Goal: Task Accomplishment & Management: Complete application form

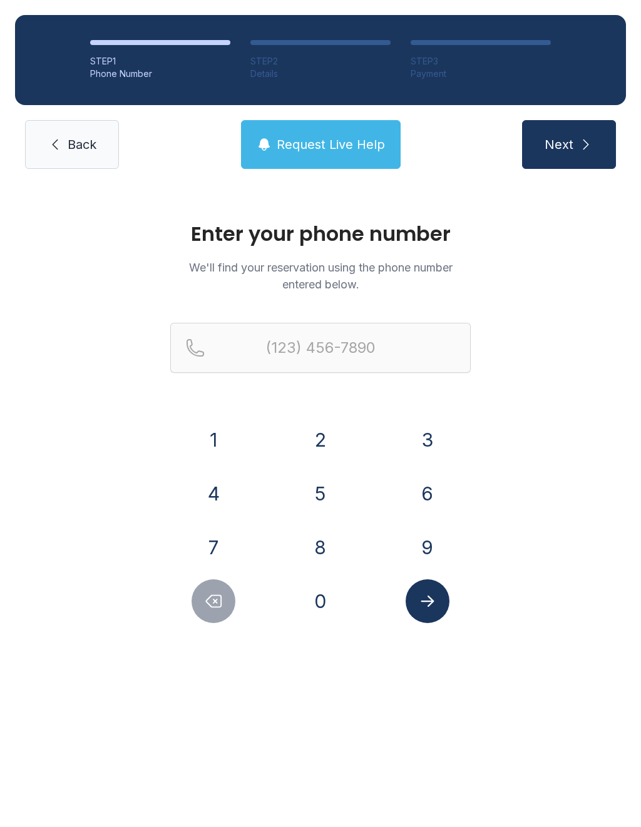
click at [330, 562] on button "8" at bounding box center [320, 548] width 44 height 44
click at [320, 422] on button "2" at bounding box center [320, 440] width 44 height 44
click at [327, 556] on button "8" at bounding box center [320, 548] width 44 height 44
click at [219, 501] on button "4" at bounding box center [213, 494] width 44 height 44
click at [421, 547] on button "9" at bounding box center [427, 548] width 44 height 44
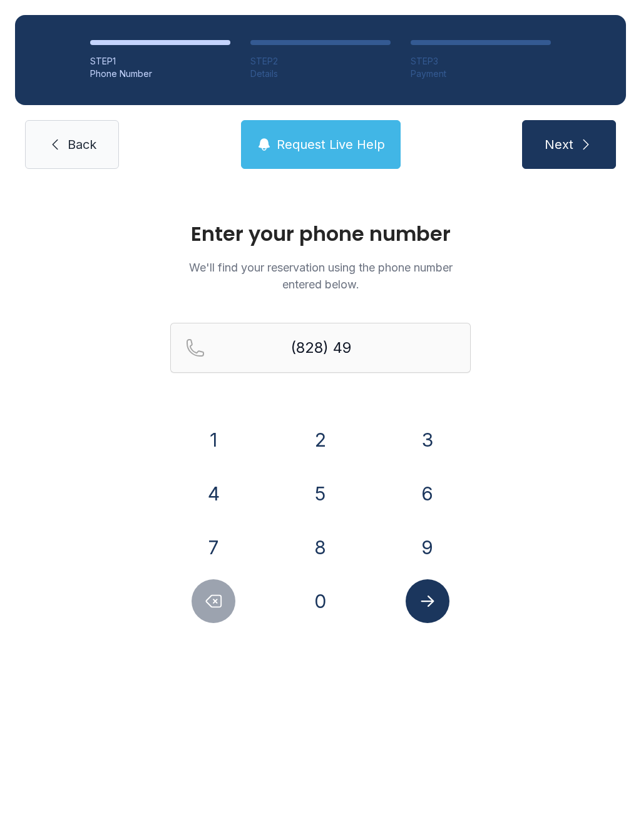
click at [326, 612] on button "0" at bounding box center [320, 601] width 44 height 44
click at [415, 507] on button "6" at bounding box center [427, 494] width 44 height 44
click at [213, 497] on button "4" at bounding box center [213, 494] width 44 height 44
click at [332, 503] on button "5" at bounding box center [320, 494] width 44 height 44
click at [230, 555] on button "7" at bounding box center [213, 548] width 44 height 44
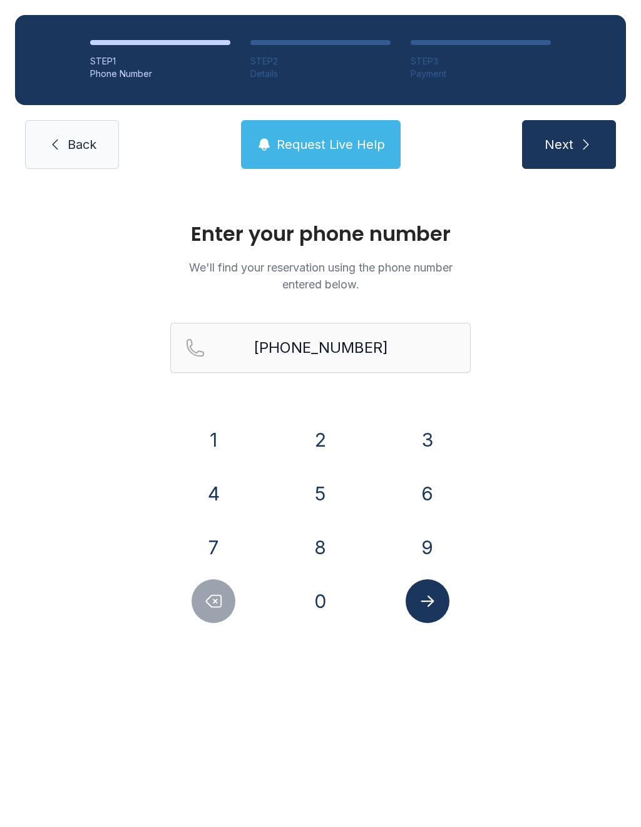
click at [416, 606] on button "Submit lookup form" at bounding box center [427, 601] width 44 height 44
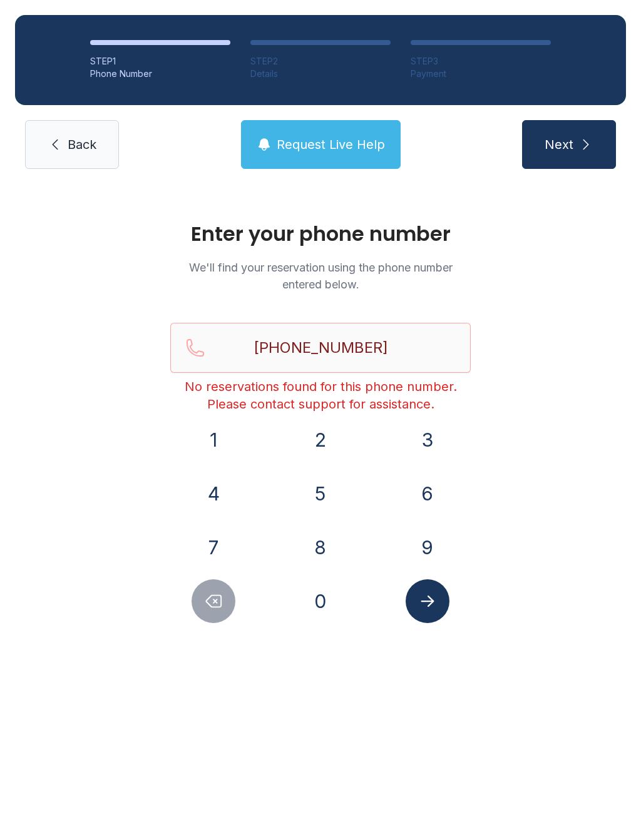
click at [433, 598] on icon "Submit lookup form" at bounding box center [427, 601] width 19 height 19
click at [226, 606] on button "Delete number" at bounding box center [213, 601] width 44 height 44
click at [225, 605] on button "Delete number" at bounding box center [213, 601] width 44 height 44
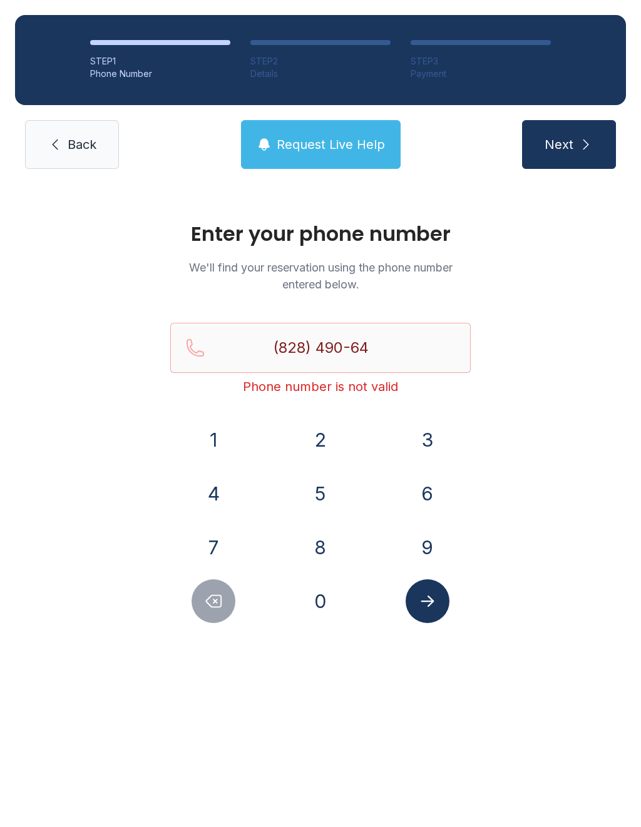
click at [225, 607] on button "Delete number" at bounding box center [213, 601] width 44 height 44
click at [225, 606] on button "Delete number" at bounding box center [213, 601] width 44 height 44
click at [221, 611] on button "Delete number" at bounding box center [213, 601] width 44 height 44
click at [224, 606] on button "Delete number" at bounding box center [213, 601] width 44 height 44
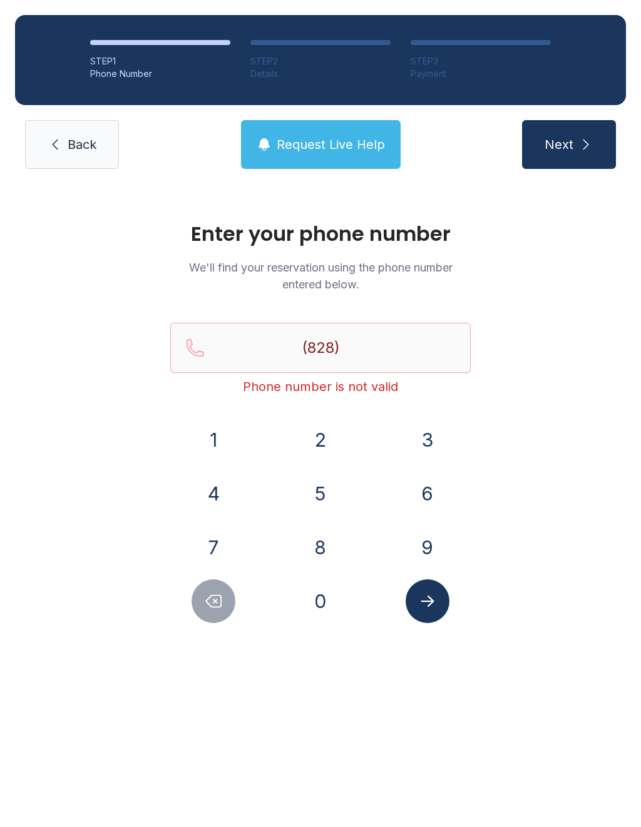
click at [224, 606] on button "Delete number" at bounding box center [213, 601] width 44 height 44
click at [218, 603] on icon "Delete number" at bounding box center [213, 601] width 19 height 19
type input "(8"
click at [218, 603] on icon "Delete number" at bounding box center [213, 601] width 19 height 19
click at [325, 540] on button "8" at bounding box center [320, 548] width 44 height 44
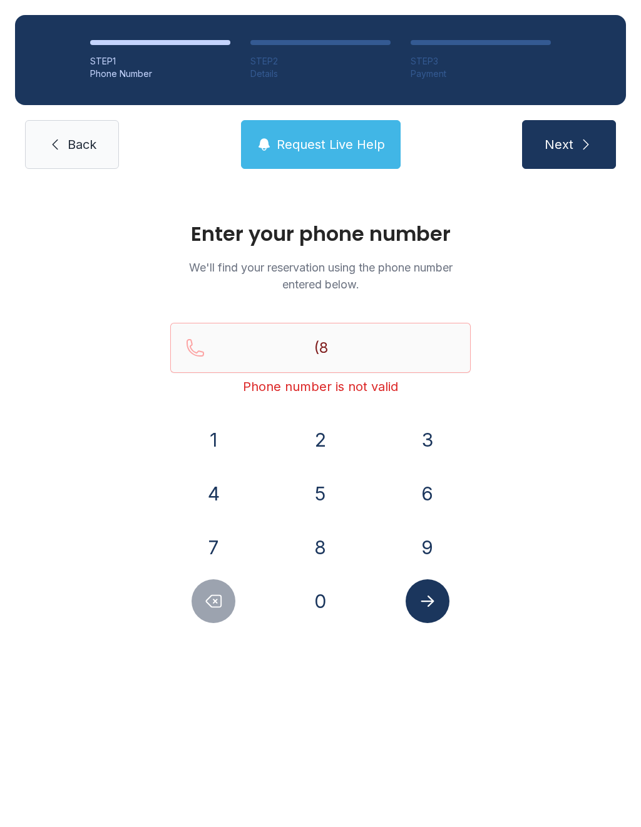
click at [318, 436] on button "2" at bounding box center [320, 440] width 44 height 44
click at [331, 545] on button "8" at bounding box center [320, 548] width 44 height 44
click at [220, 492] on button "4" at bounding box center [213, 494] width 44 height 44
click at [414, 537] on button "9" at bounding box center [427, 548] width 44 height 44
click at [328, 586] on button "0" at bounding box center [320, 601] width 44 height 44
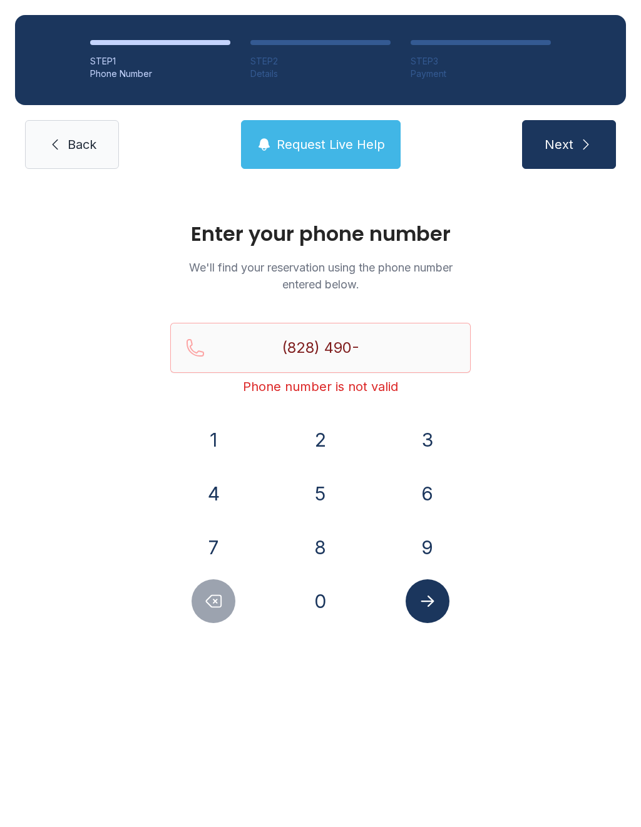
click at [411, 495] on button "6" at bounding box center [427, 494] width 44 height 44
click at [221, 504] on button "4" at bounding box center [213, 494] width 44 height 44
click at [328, 507] on button "5" at bounding box center [320, 494] width 44 height 44
click at [223, 586] on button "Delete number" at bounding box center [213, 601] width 44 height 44
click at [329, 489] on button "5" at bounding box center [320, 494] width 44 height 44
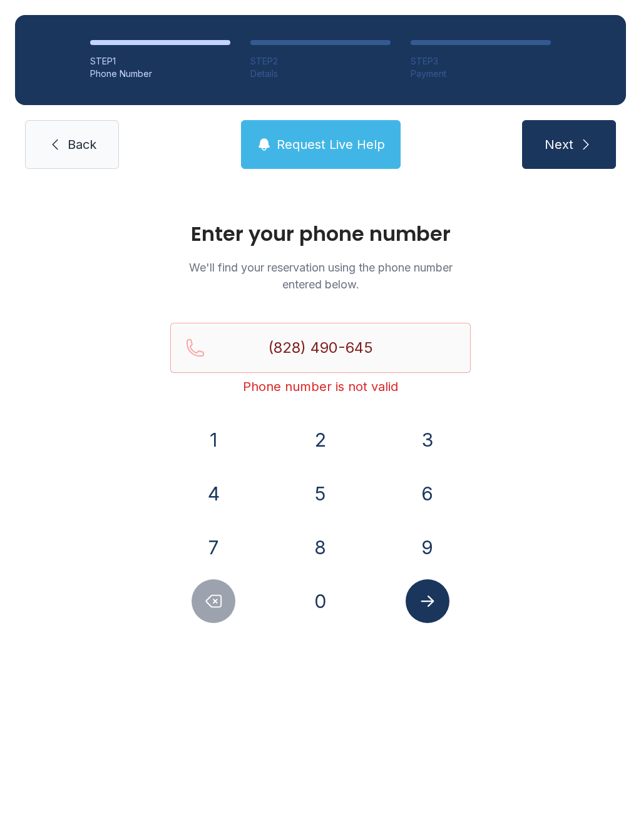
click at [234, 552] on button "7" at bounding box center [213, 548] width 44 height 44
type input "[PHONE_NUMBER]"
click at [431, 603] on icon "Submit lookup form" at bounding box center [426, 601] width 13 height 11
click at [572, 154] on button "Next" at bounding box center [569, 144] width 94 height 49
click at [299, 161] on button "Request Live Help" at bounding box center [321, 144] width 160 height 49
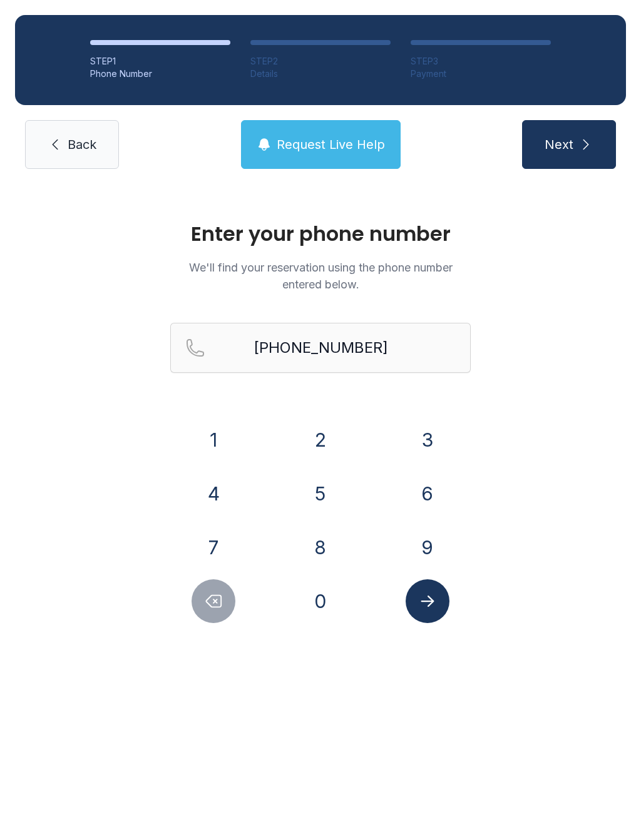
click at [83, 150] on div "Request Live Help A Virtual Manager has been alerted and will be with you short…" at bounding box center [320, 413] width 641 height 827
click at [83, 149] on span "Back" at bounding box center [82, 145] width 29 height 18
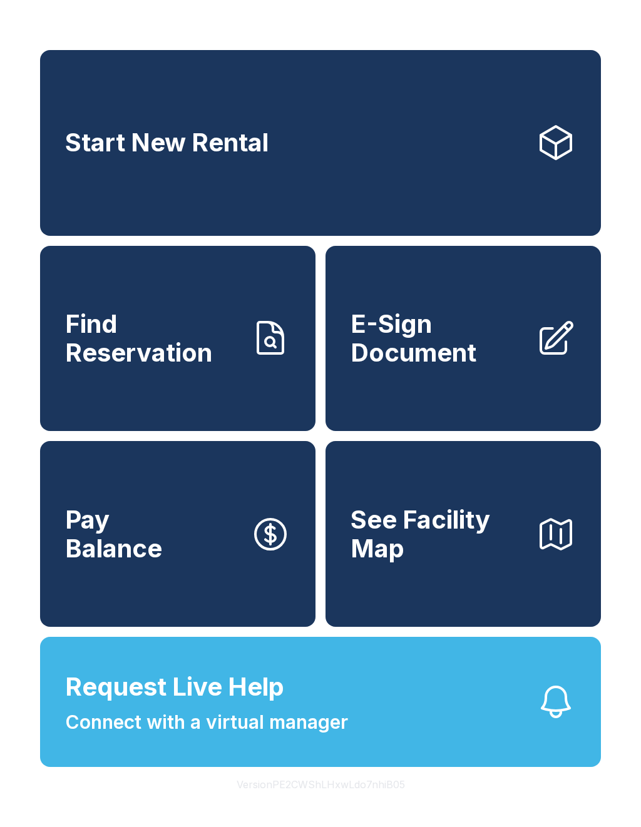
click at [474, 367] on span "E-Sign Document" at bounding box center [437, 338] width 175 height 57
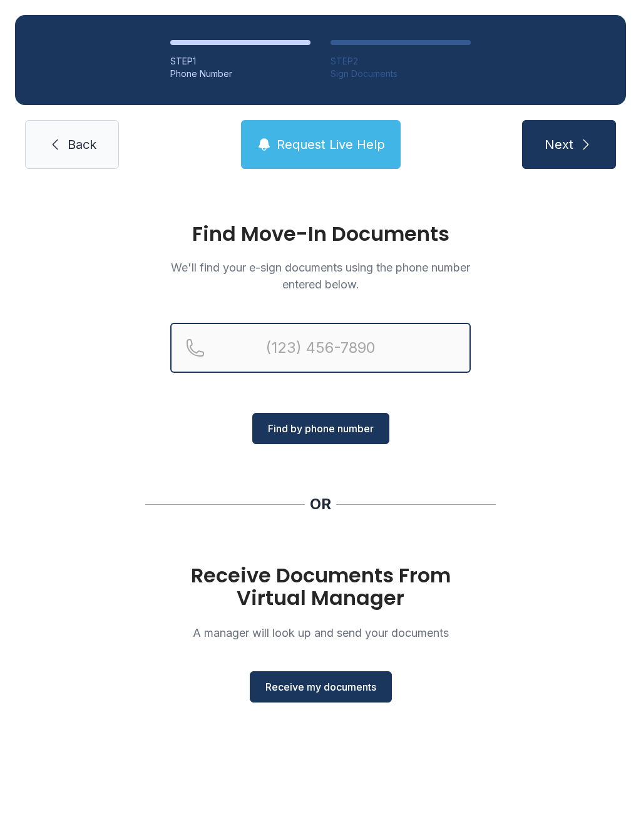
click at [315, 342] on input "Reservation phone number" at bounding box center [320, 348] width 300 height 50
type input "[PHONE_NUMBER]"
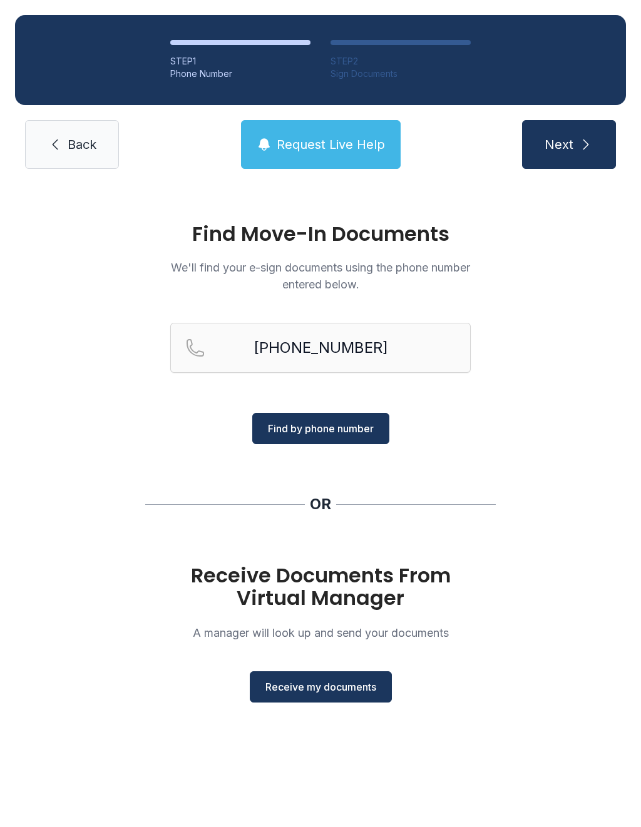
click at [367, 426] on span "Find by phone number" at bounding box center [321, 428] width 106 height 15
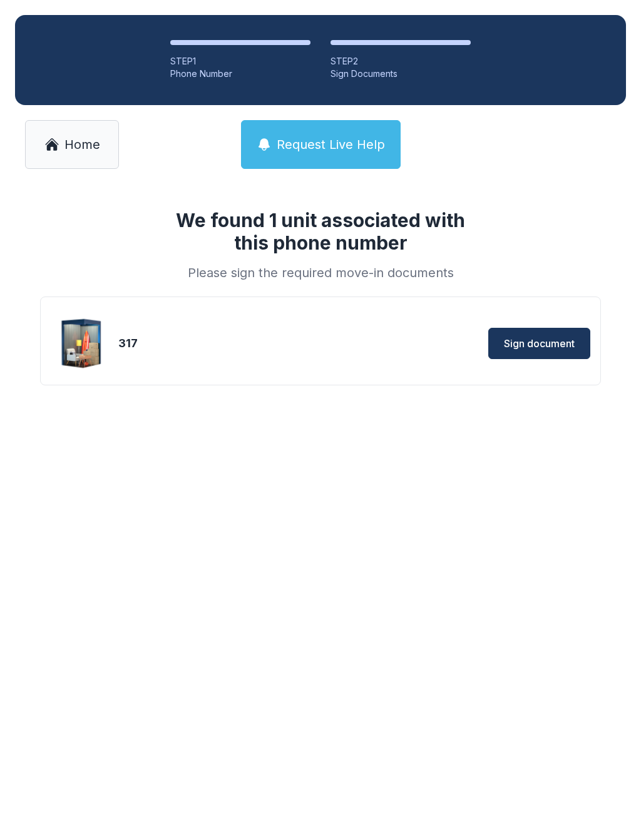
click at [539, 344] on span "Sign document" at bounding box center [539, 343] width 71 height 15
click at [551, 342] on span "Sign document" at bounding box center [539, 343] width 71 height 15
click at [88, 143] on span "Home" at bounding box center [82, 145] width 36 height 18
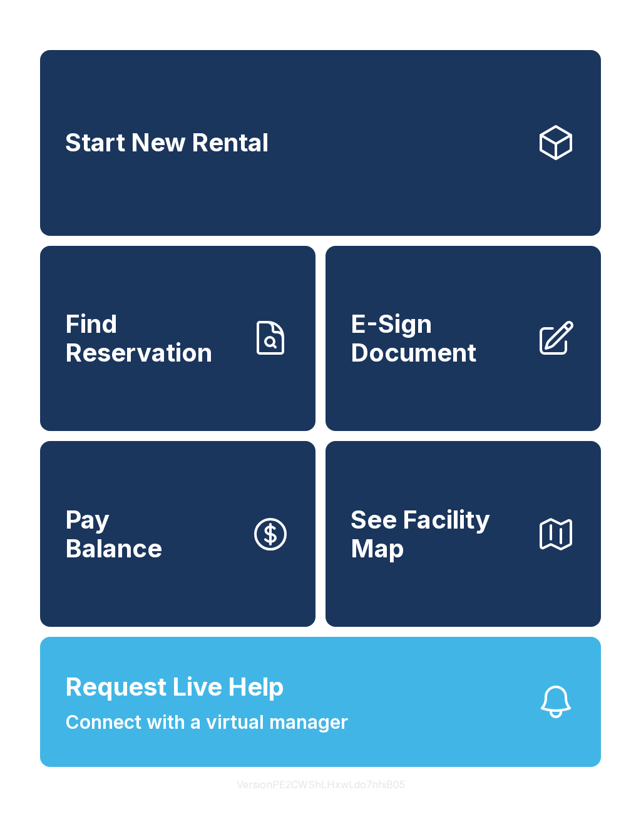
click at [454, 386] on link "E-Sign Document" at bounding box center [462, 339] width 275 height 186
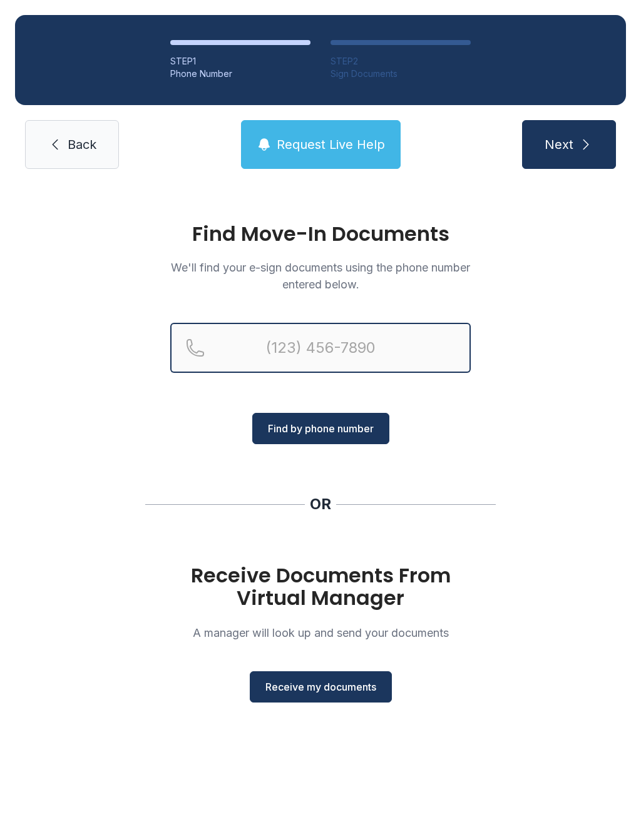
click at [338, 365] on input "Reservation phone number" at bounding box center [320, 348] width 300 height 50
type input "[PHONE_NUMBER]"
click at [568, 145] on button "Next" at bounding box center [569, 144] width 94 height 49
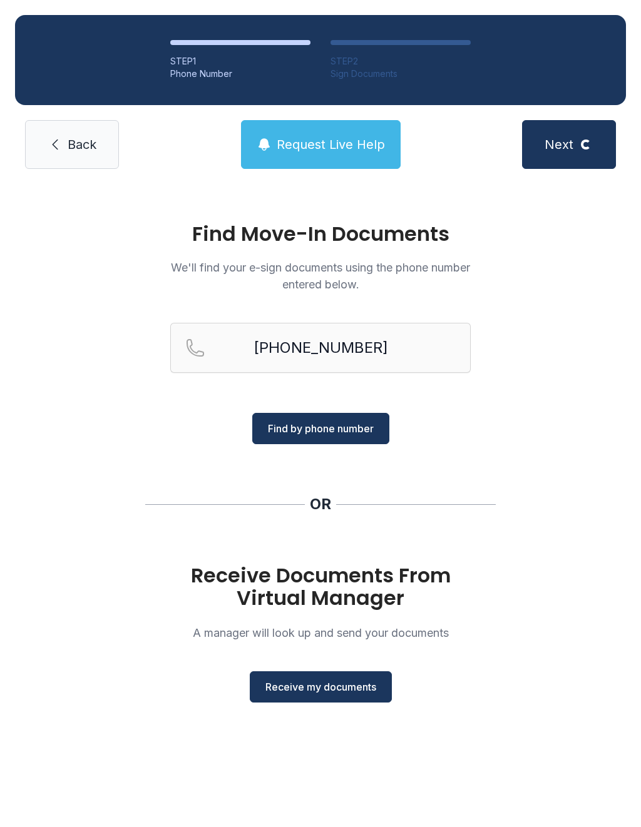
click at [359, 430] on span "Find by phone number" at bounding box center [321, 428] width 106 height 15
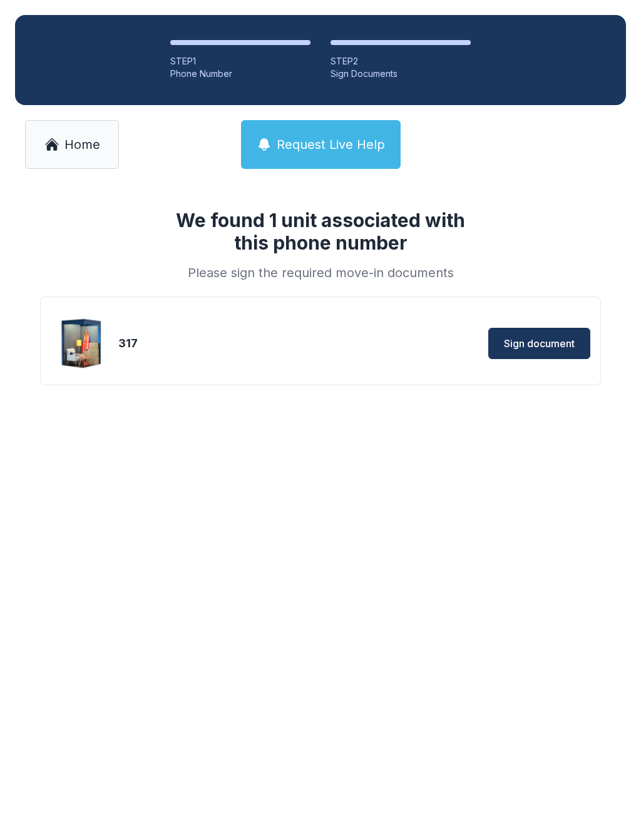
click at [536, 330] on button "Sign document" at bounding box center [539, 343] width 102 height 31
click at [67, 148] on span "Home" at bounding box center [82, 145] width 36 height 18
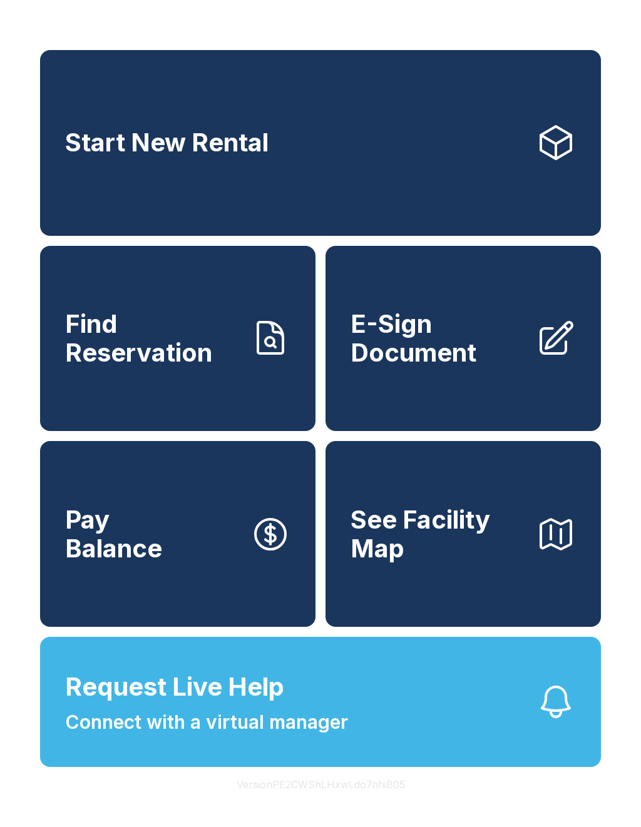
click at [238, 736] on span "Connect with a virtual manager" at bounding box center [206, 722] width 283 height 28
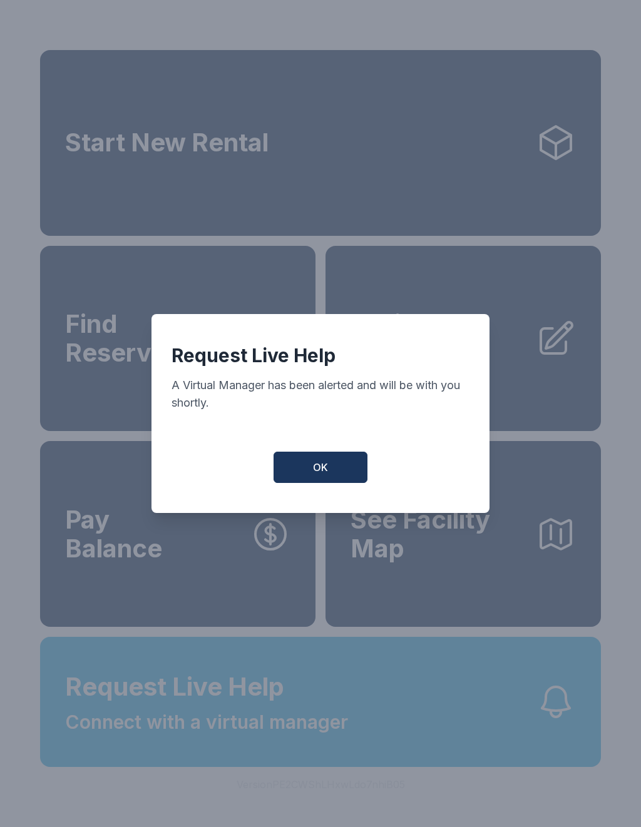
click at [328, 475] on button "OK" at bounding box center [320, 467] width 94 height 31
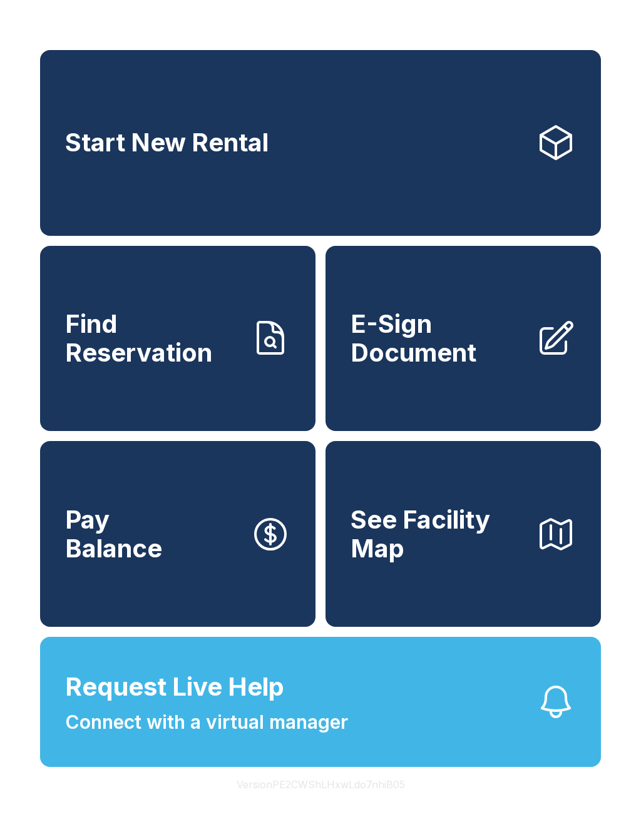
click at [318, 719] on span "Request Live Help Connect with a virtual manager" at bounding box center [206, 702] width 283 height 68
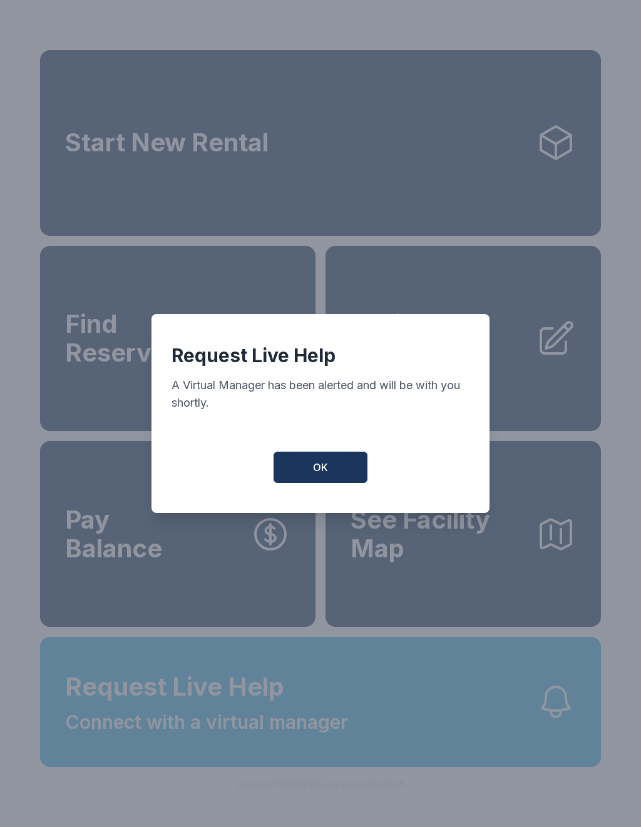
click at [302, 483] on button "OK" at bounding box center [320, 467] width 94 height 31
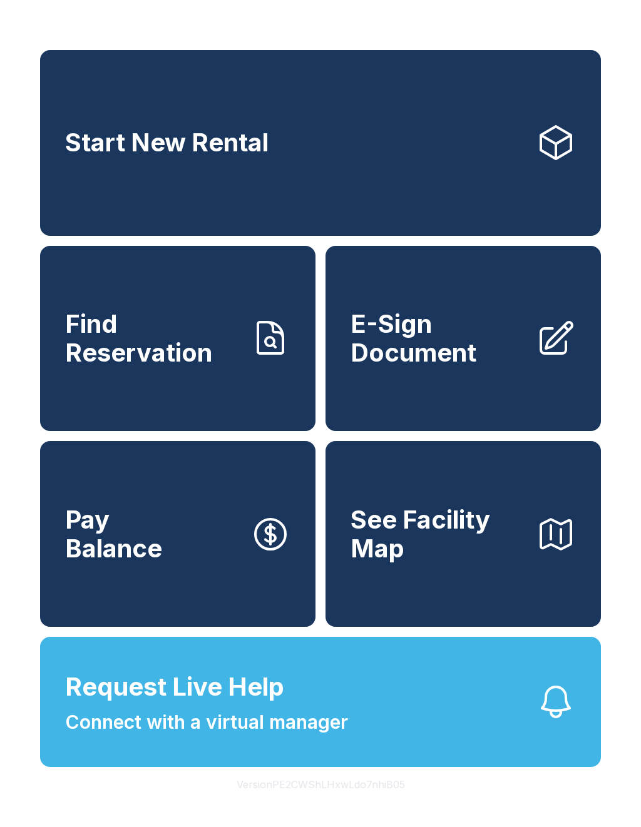
click at [354, 767] on button "Request Live Help Connect with a virtual manager" at bounding box center [320, 702] width 561 height 130
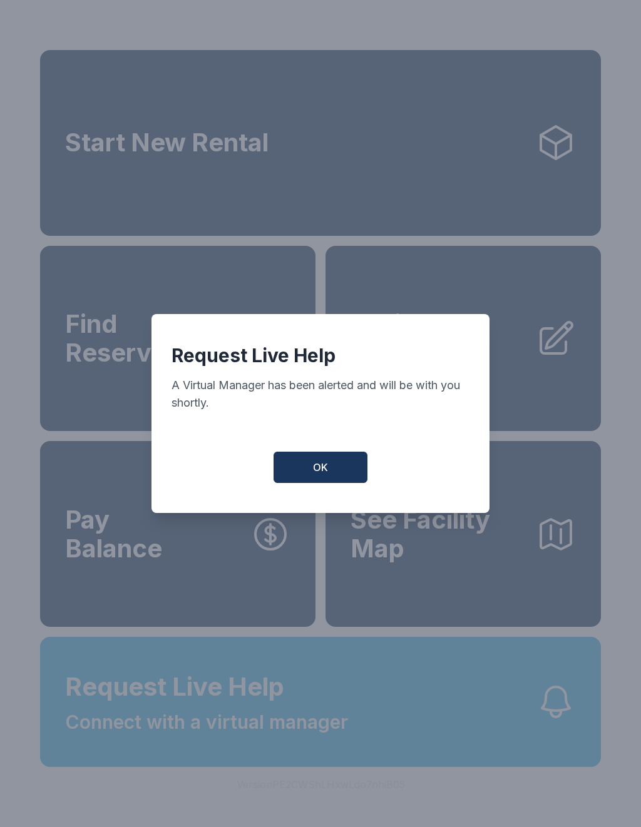
click at [325, 475] on span "OK" at bounding box center [320, 467] width 15 height 15
